Goal: Task Accomplishment & Management: Manage account settings

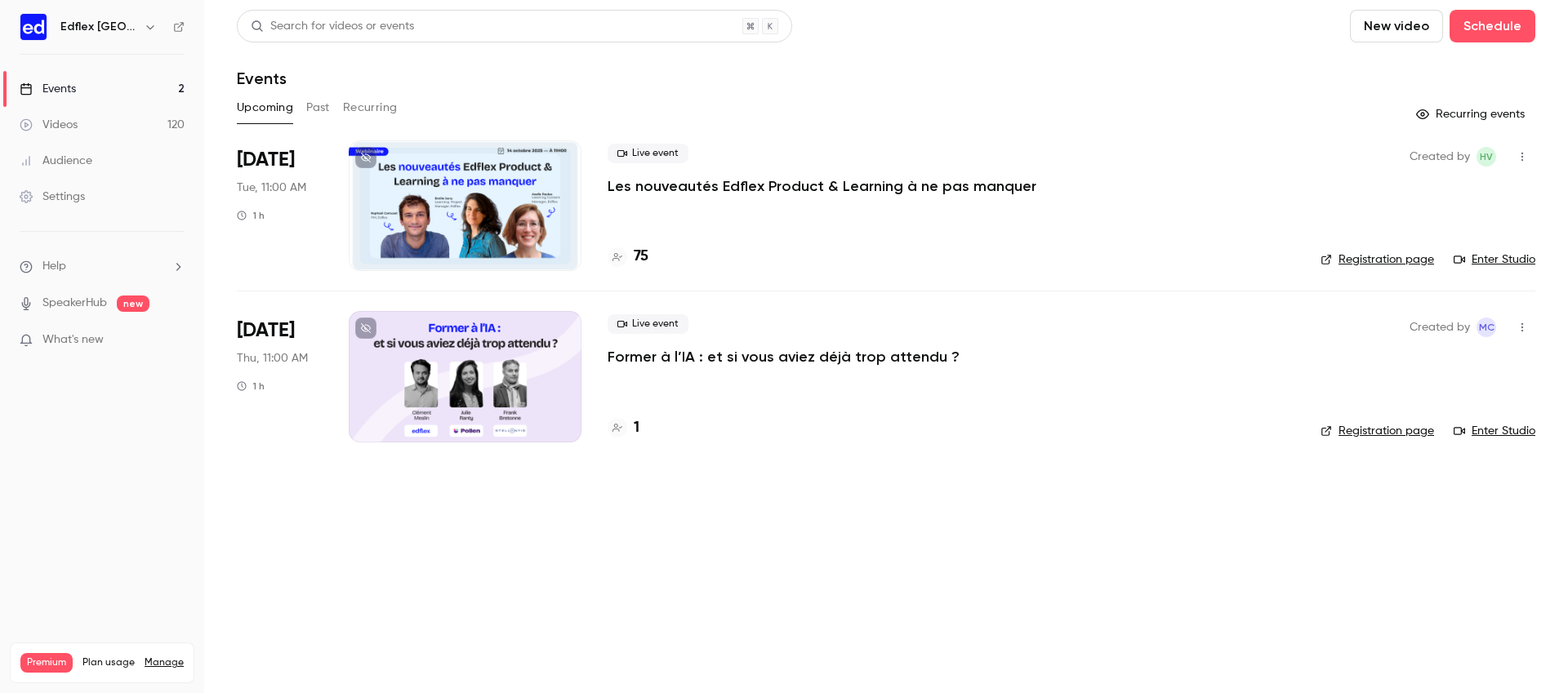
click at [55, 195] on div "Settings" at bounding box center [52, 196] width 65 height 16
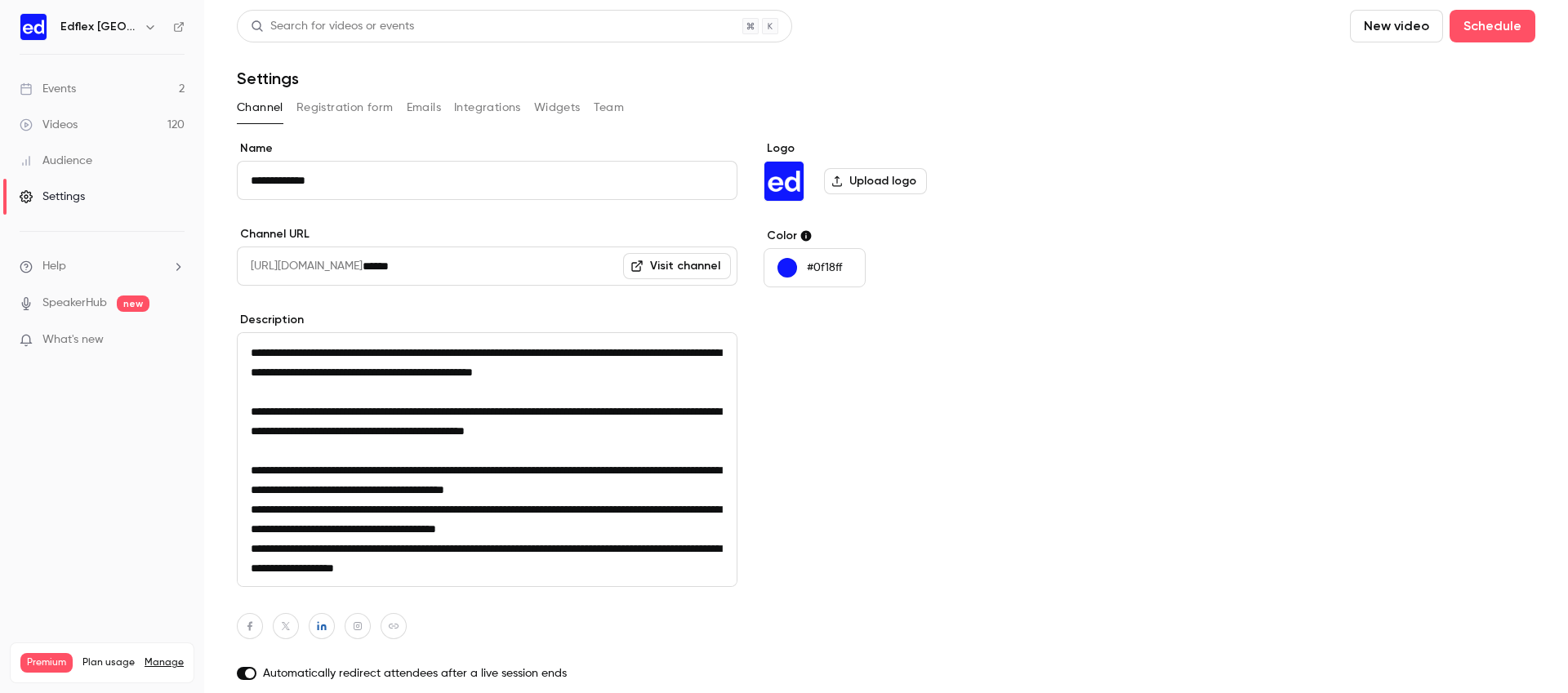
click at [380, 108] on button "Registration form" at bounding box center [345, 108] width 97 height 26
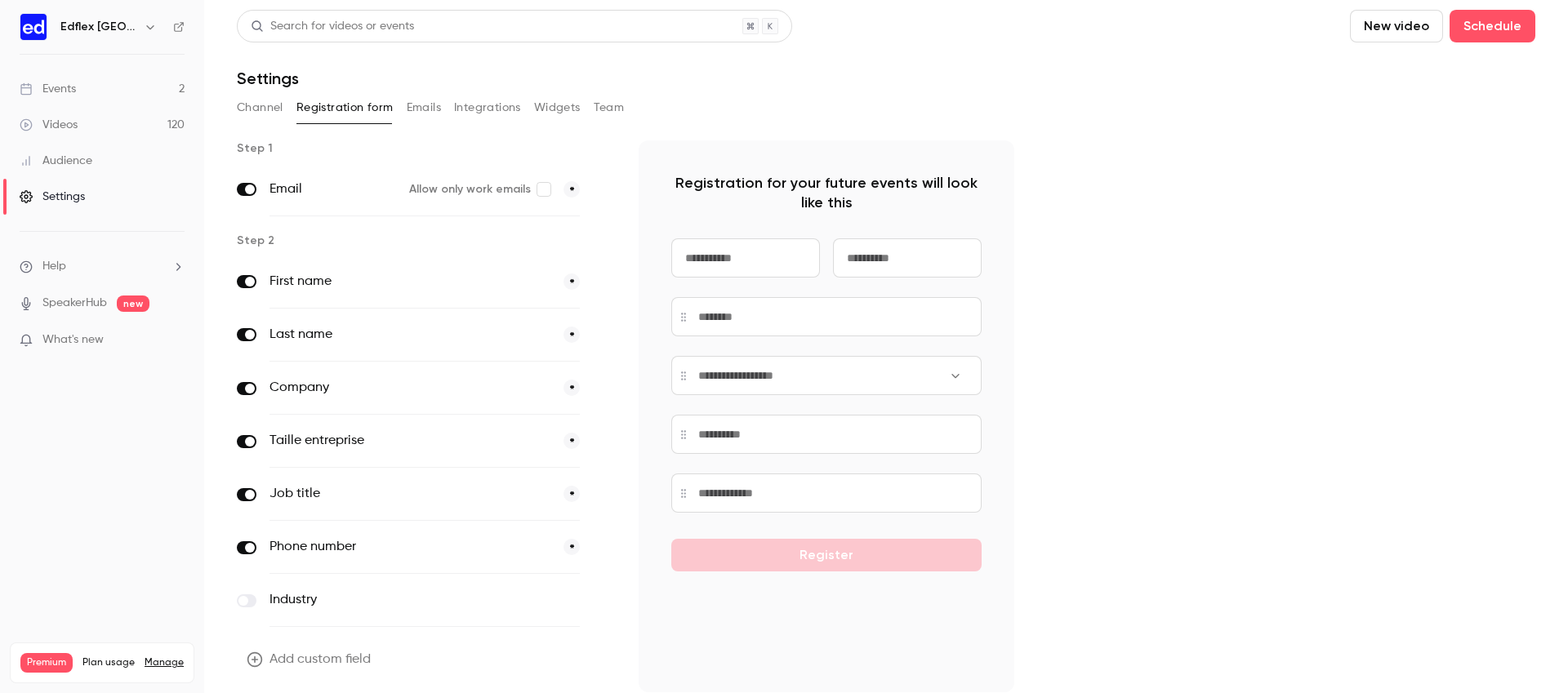
click at [124, 87] on link "Events 2" at bounding box center [102, 89] width 204 height 36
